Goal: Information Seeking & Learning: Learn about a topic

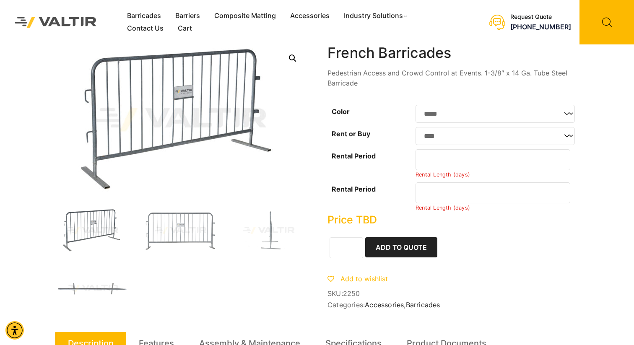
select select "*****"
select select "****"
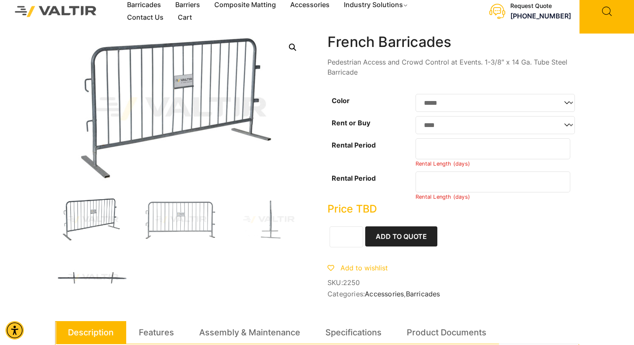
click at [114, 279] on img at bounding box center [92, 277] width 75 height 45
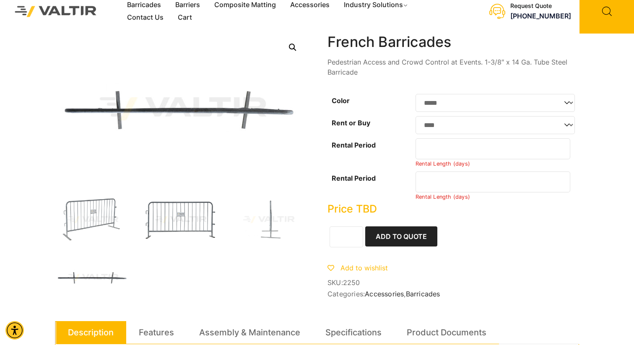
click at [182, 224] on img at bounding box center [180, 219] width 75 height 45
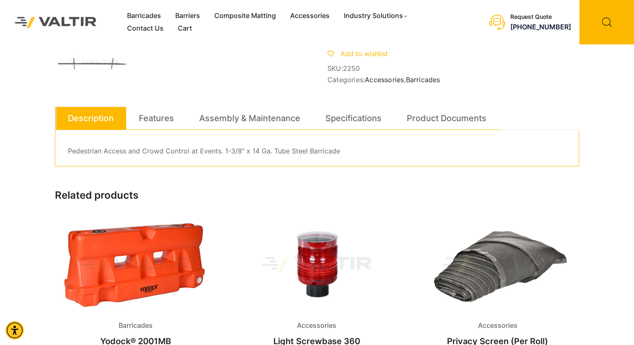
scroll to position [218, 0]
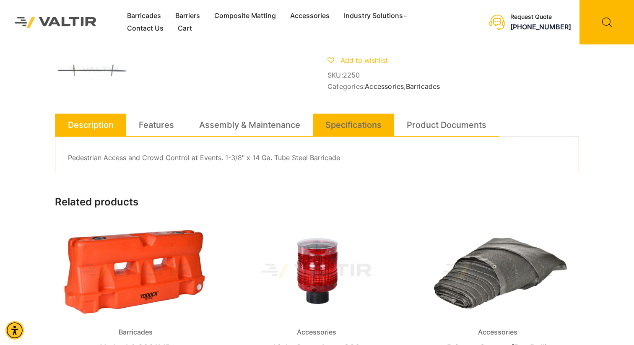
click at [359, 124] on link "Specifications" at bounding box center [353, 125] width 56 height 23
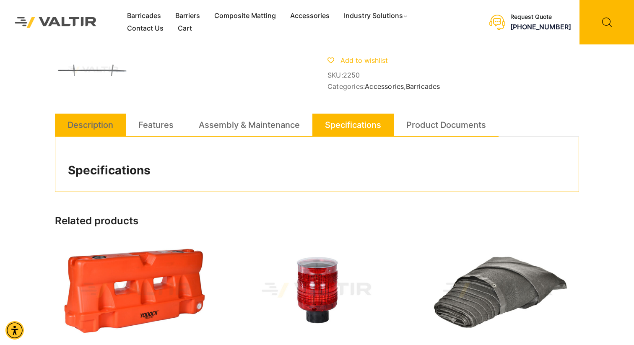
click at [86, 127] on link "Description" at bounding box center [90, 125] width 46 height 23
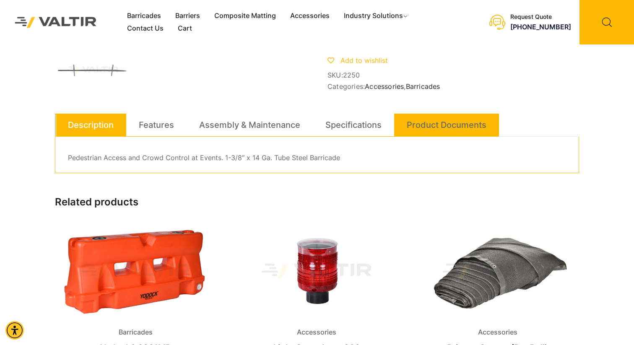
click at [442, 124] on link "Product Documents" at bounding box center [447, 125] width 80 height 23
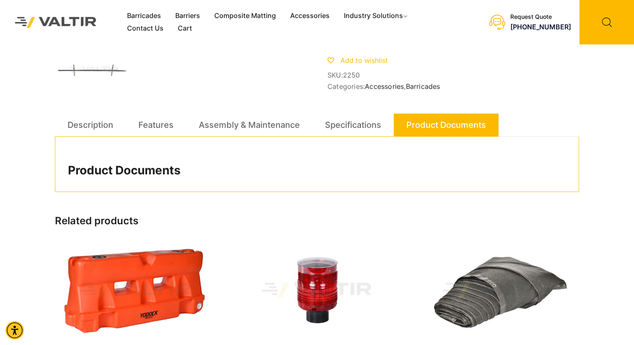
click at [157, 171] on h2 "Product Documents" at bounding box center [317, 170] width 498 height 14
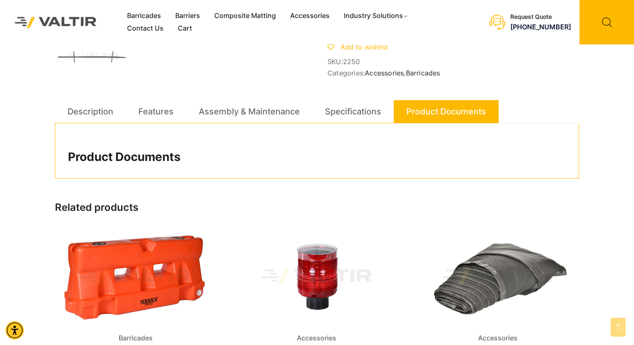
scroll to position [240, 0]
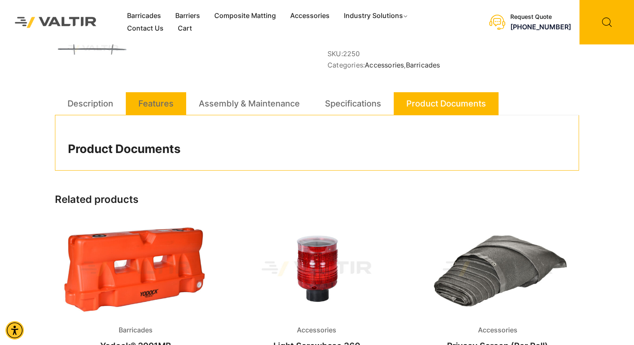
click at [160, 102] on link "Features" at bounding box center [155, 103] width 35 height 23
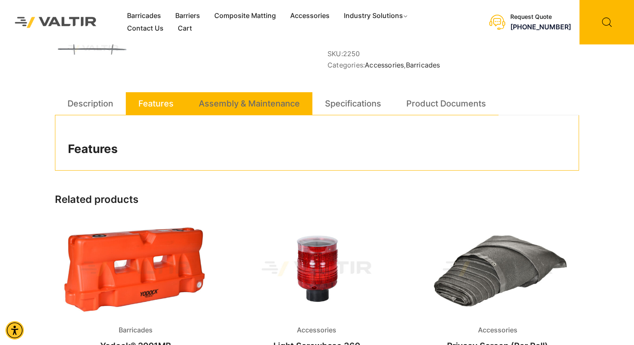
click at [249, 105] on link "Assembly & Maintenance" at bounding box center [249, 103] width 101 height 23
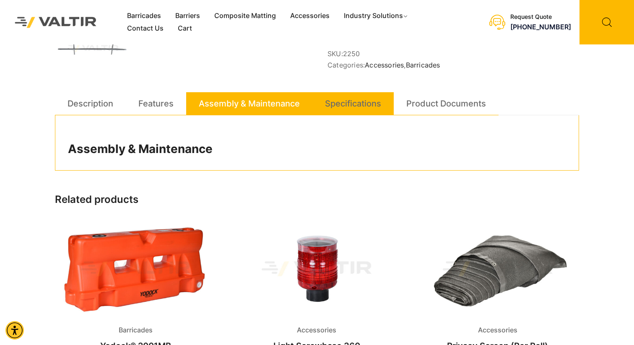
click at [337, 102] on link "Specifications" at bounding box center [353, 103] width 56 height 23
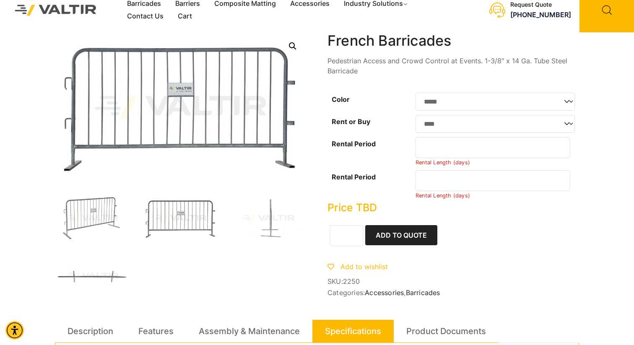
scroll to position [0, 0]
